Goal: Transaction & Acquisition: Obtain resource

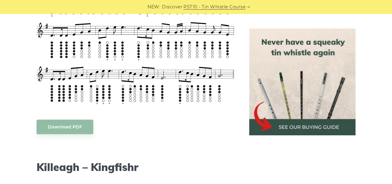
scroll to position [537, 0]
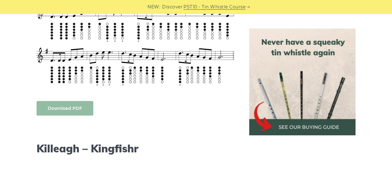
click at [65, 106] on body "NEW: Discover PST10 - Tin Whistle Course Lessons Fingering Charts Tabs & Notes …" at bounding box center [196, 172] width 392 height 1418
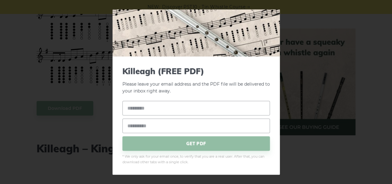
scroll to position [0, 0]
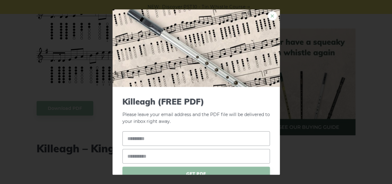
click at [268, 13] on link "×" at bounding box center [272, 15] width 9 height 9
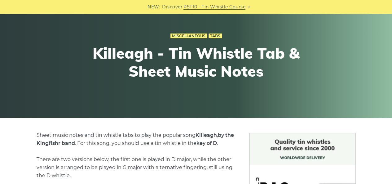
scroll to position [13, 0]
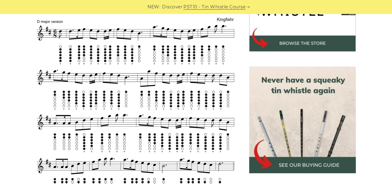
scroll to position [237, 0]
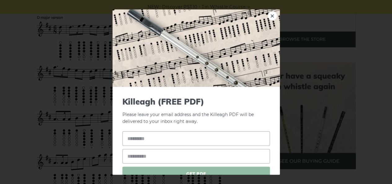
drag, startPoint x: 0, startPoint y: 0, endPoint x: 183, endPoint y: 63, distance: 193.6
click at [183, 63] on img at bounding box center [197, 48] width 168 height 78
click at [270, 14] on link "×" at bounding box center [272, 15] width 9 height 9
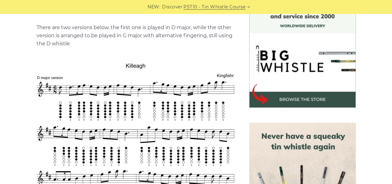
scroll to position [177, 0]
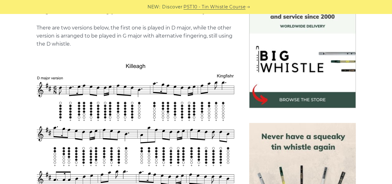
drag, startPoint x: 29, startPoint y: 75, endPoint x: 115, endPoint y: 120, distance: 98.1
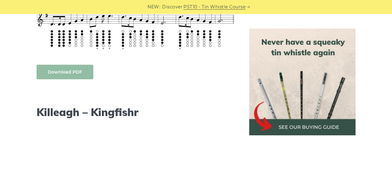
scroll to position [575, 0]
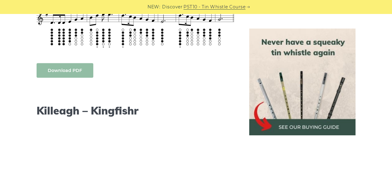
click at [83, 67] on body "NEW: Discover PST10 - Tin Whistle Course Lessons Fingering Charts Tabs & Notes …" at bounding box center [196, 134] width 392 height 1418
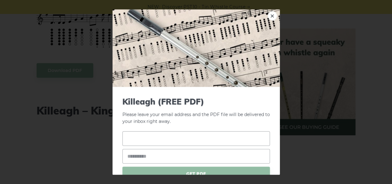
click at [169, 140] on input "text" at bounding box center [197, 138] width 148 height 15
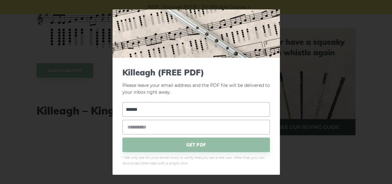
scroll to position [30, 0]
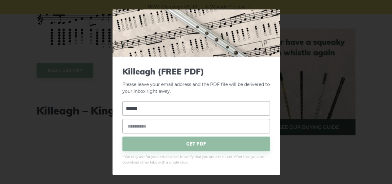
type input "*****"
click at [158, 124] on input "email" at bounding box center [197, 126] width 148 height 15
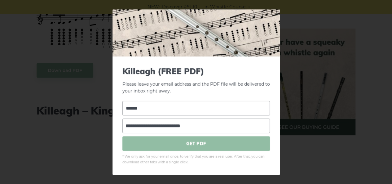
type input "**********"
click at [185, 142] on span "GET PDF" at bounding box center [197, 143] width 148 height 15
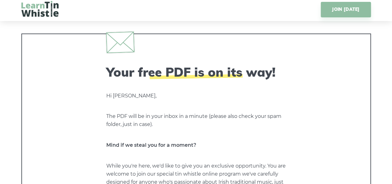
scroll to position [2, 0]
